Goal: Information Seeking & Learning: Compare options

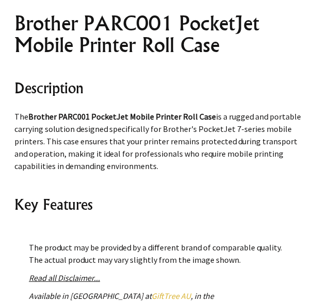
scroll to position [516, 0]
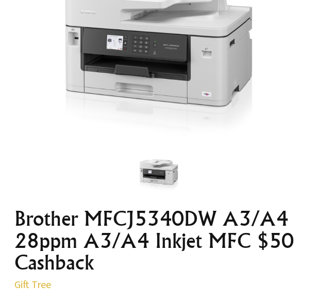
scroll to position [258, 0]
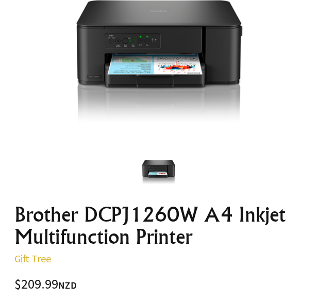
scroll to position [206, 0]
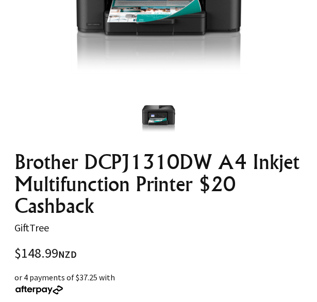
scroll to position [309, 0]
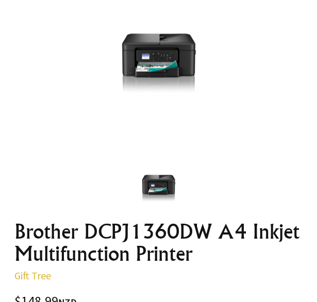
scroll to position [206, 0]
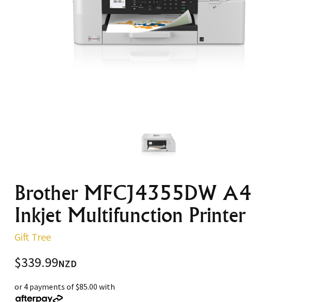
scroll to position [309, 0]
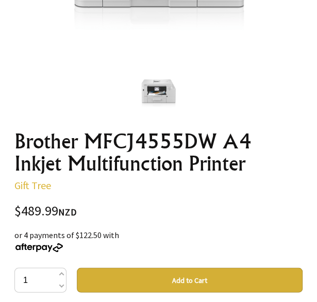
click at [42, 80] on oncord-rotator at bounding box center [158, 94] width 288 height 43
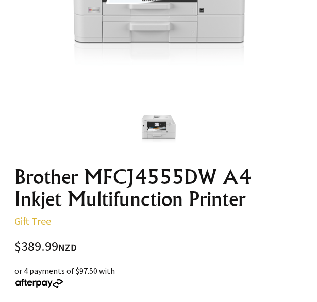
scroll to position [309, 0]
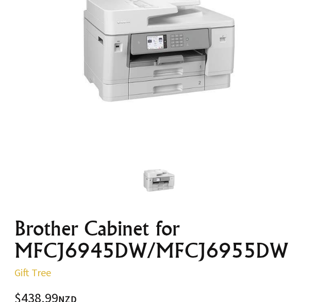
scroll to position [206, 0]
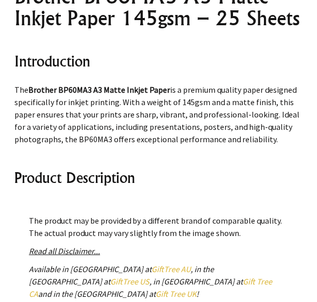
scroll to position [516, 0]
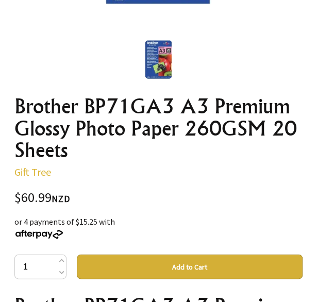
scroll to position [361, 0]
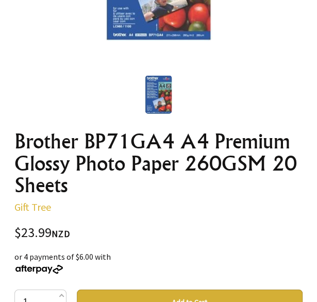
scroll to position [361, 0]
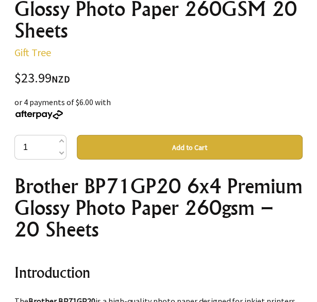
scroll to position [361, 0]
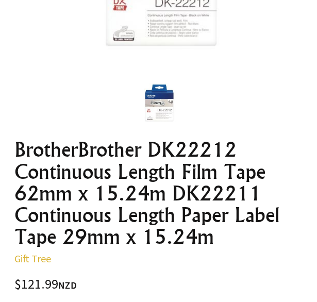
scroll to position [309, 0]
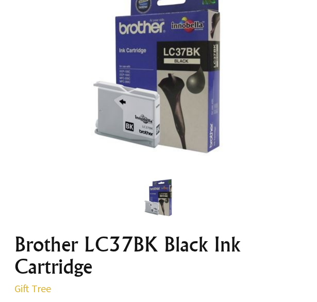
scroll to position [206, 0]
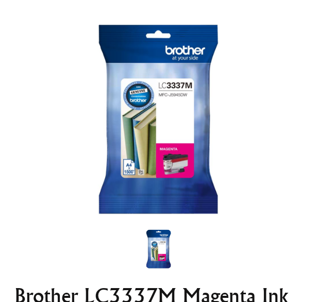
scroll to position [309, 0]
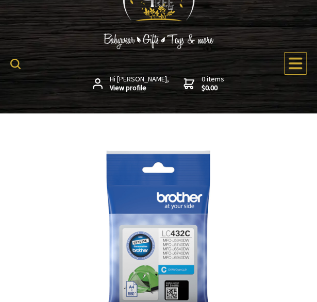
scroll to position [52, 0]
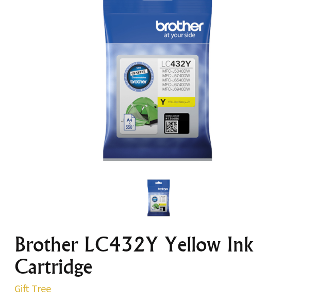
scroll to position [258, 0]
